Goal: Task Accomplishment & Management: Complete application form

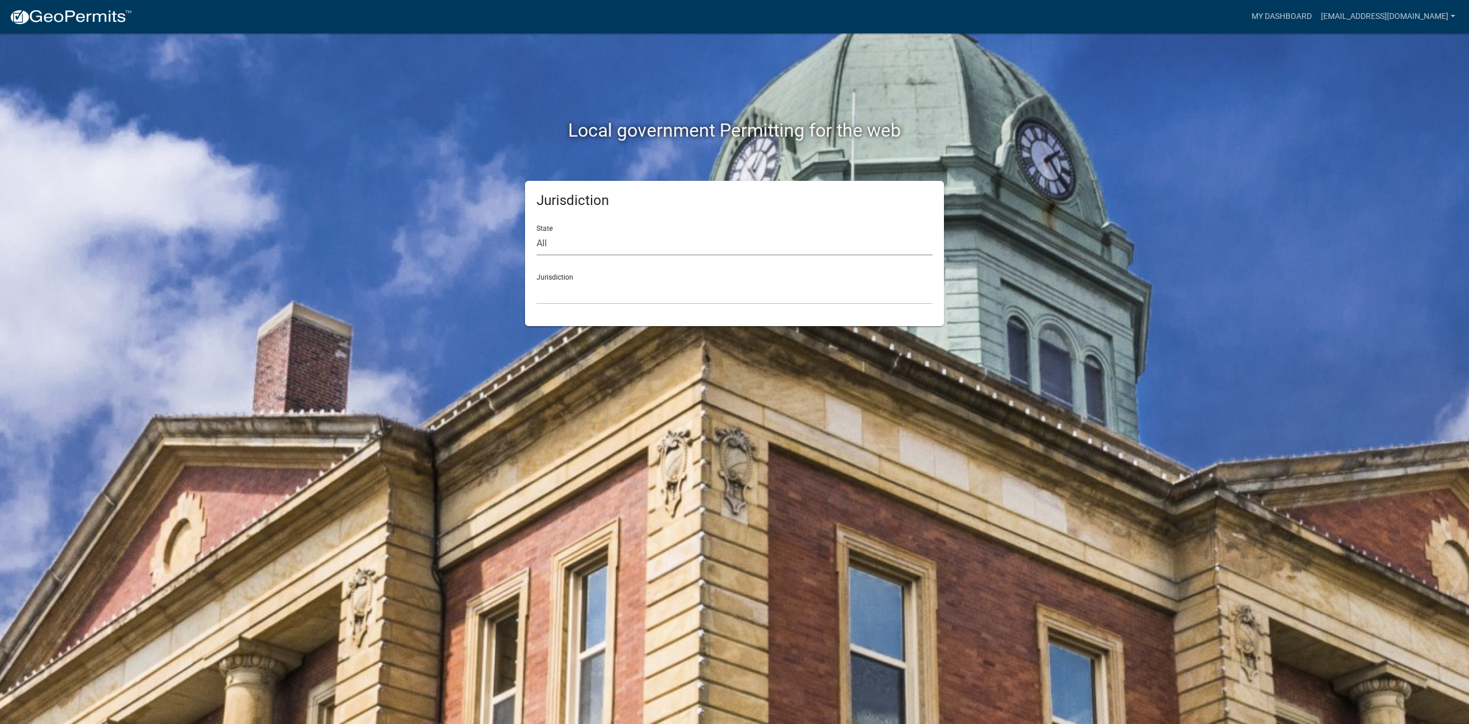
click at [568, 241] on select "All [US_STATE] [US_STATE] [US_STATE] [US_STATE] [US_STATE] [US_STATE] [US_STATE…" at bounding box center [735, 244] width 396 height 24
select select "[US_STATE]"
click at [537, 232] on select "All [US_STATE] [US_STATE] [US_STATE] [US_STATE] [US_STATE] [US_STATE] [US_STATE…" at bounding box center [735, 244] width 396 height 24
click at [568, 289] on select "City of [GEOGRAPHIC_DATA], [US_STATE] City of [GEOGRAPHIC_DATA], [US_STATE] Cit…" at bounding box center [735, 293] width 396 height 24
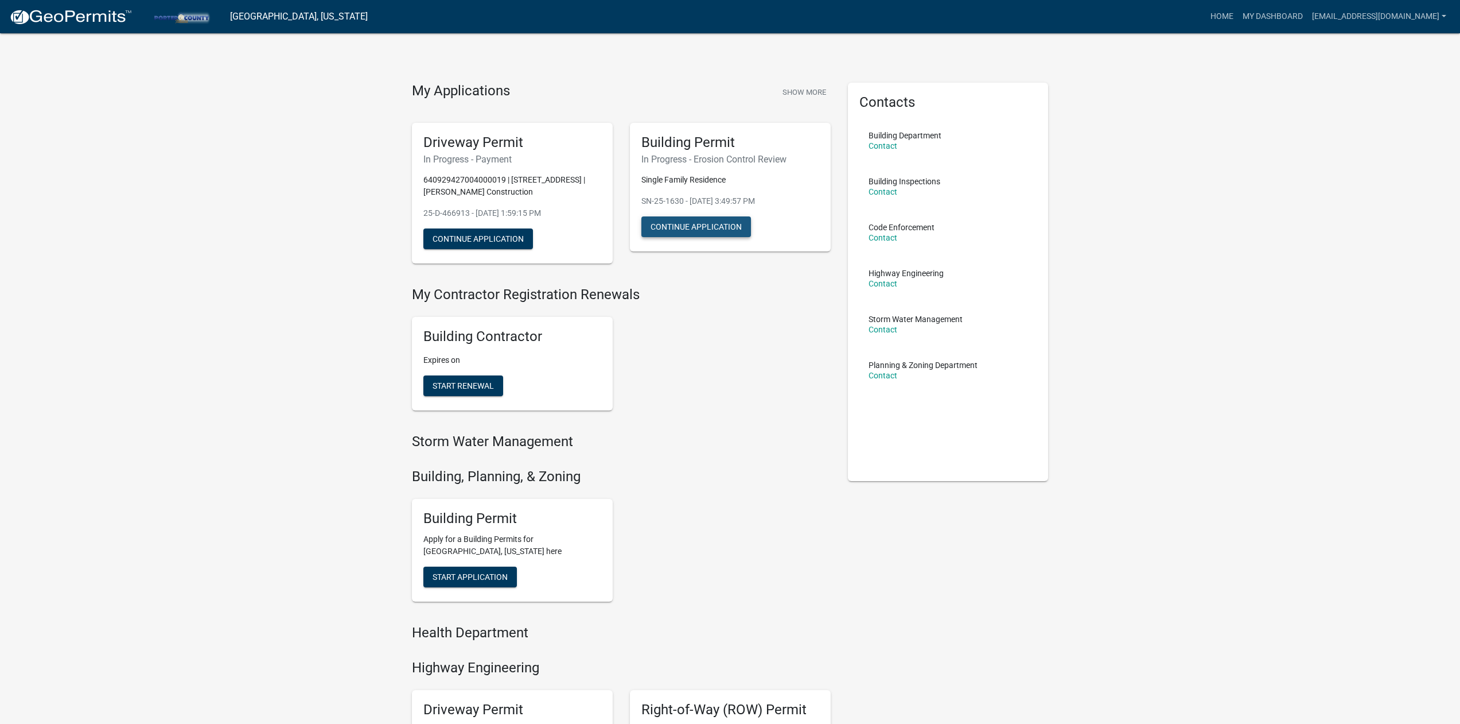
click at [702, 229] on button "Continue Application" at bounding box center [697, 226] width 110 height 21
